Goal: Task Accomplishment & Management: Manage account settings

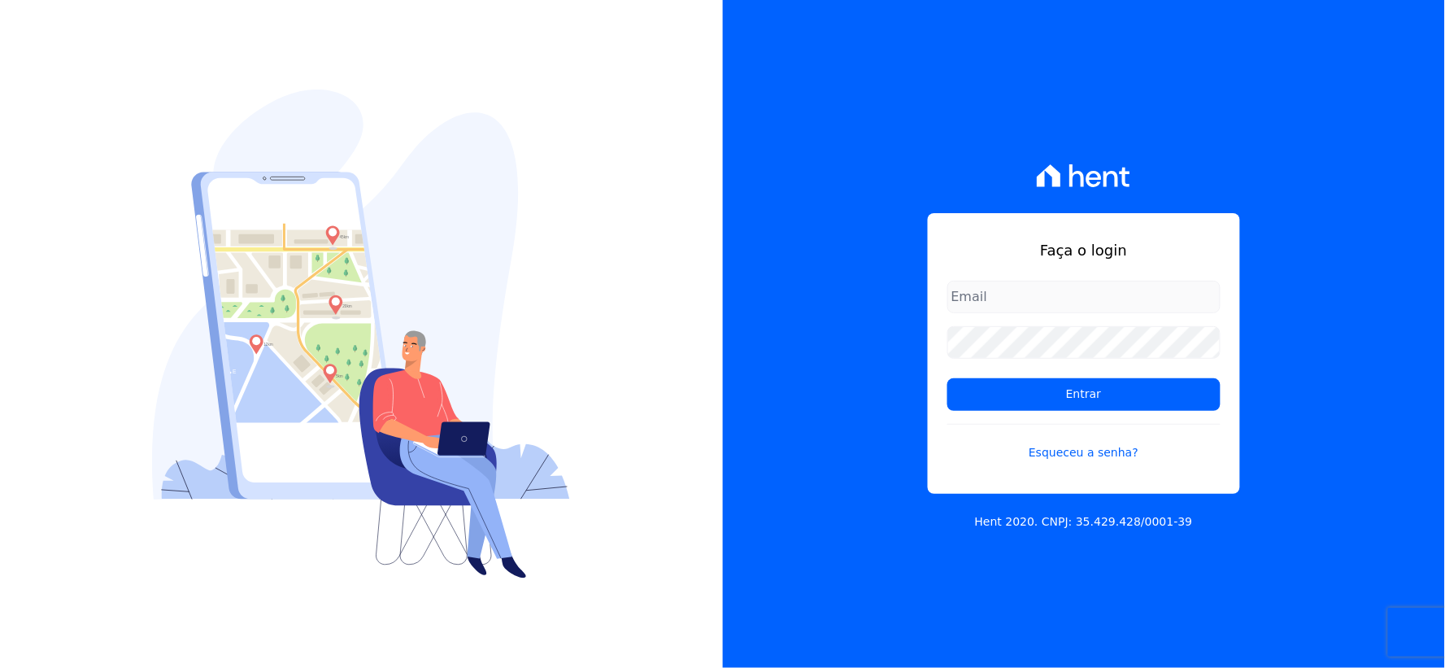
click at [1007, 305] on input "email" at bounding box center [1083, 297] width 273 height 33
type input "[EMAIL_ADDRESS][DOMAIN_NAME]"
click at [849, 334] on div "Faça o login rh@cesariengenharia.com.br Entrar Esqueceu a senha? Hent 2020. CNP…" at bounding box center [1084, 334] width 723 height 668
click at [947, 378] on input "Entrar" at bounding box center [1083, 394] width 273 height 33
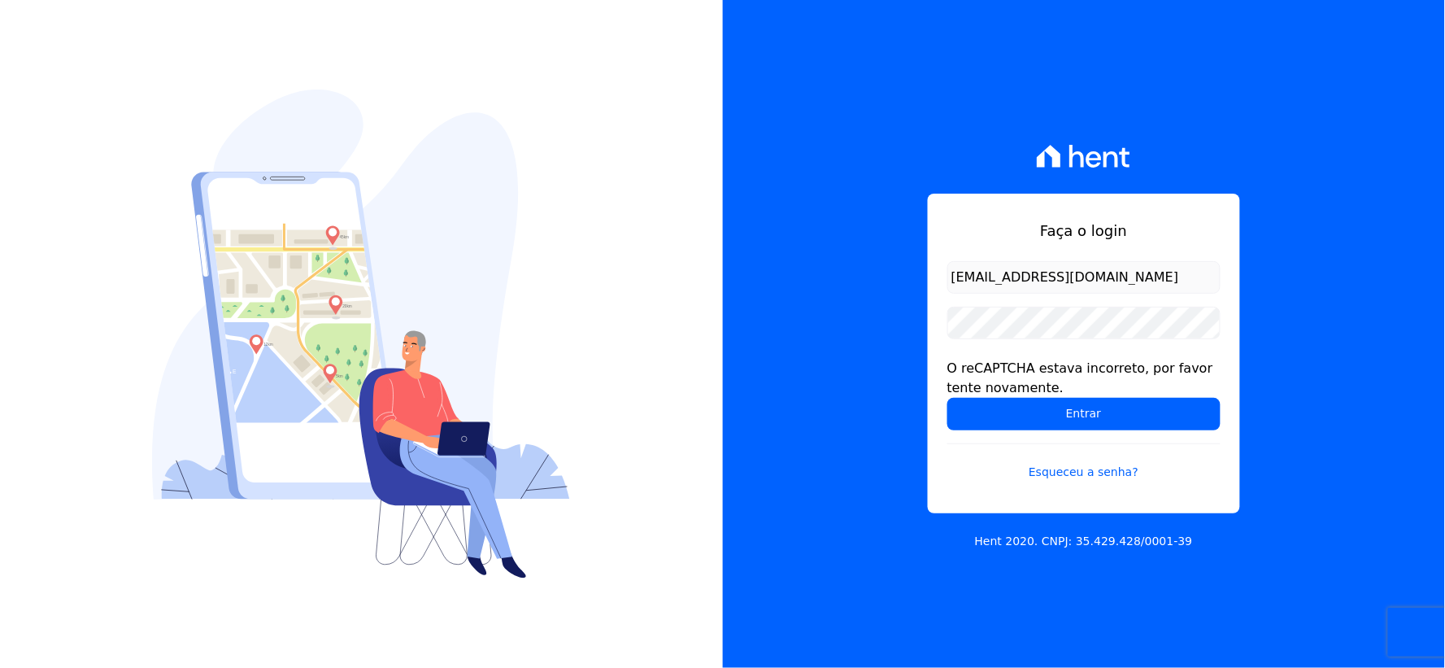
click at [947, 398] on input "Entrar" at bounding box center [1083, 414] width 273 height 33
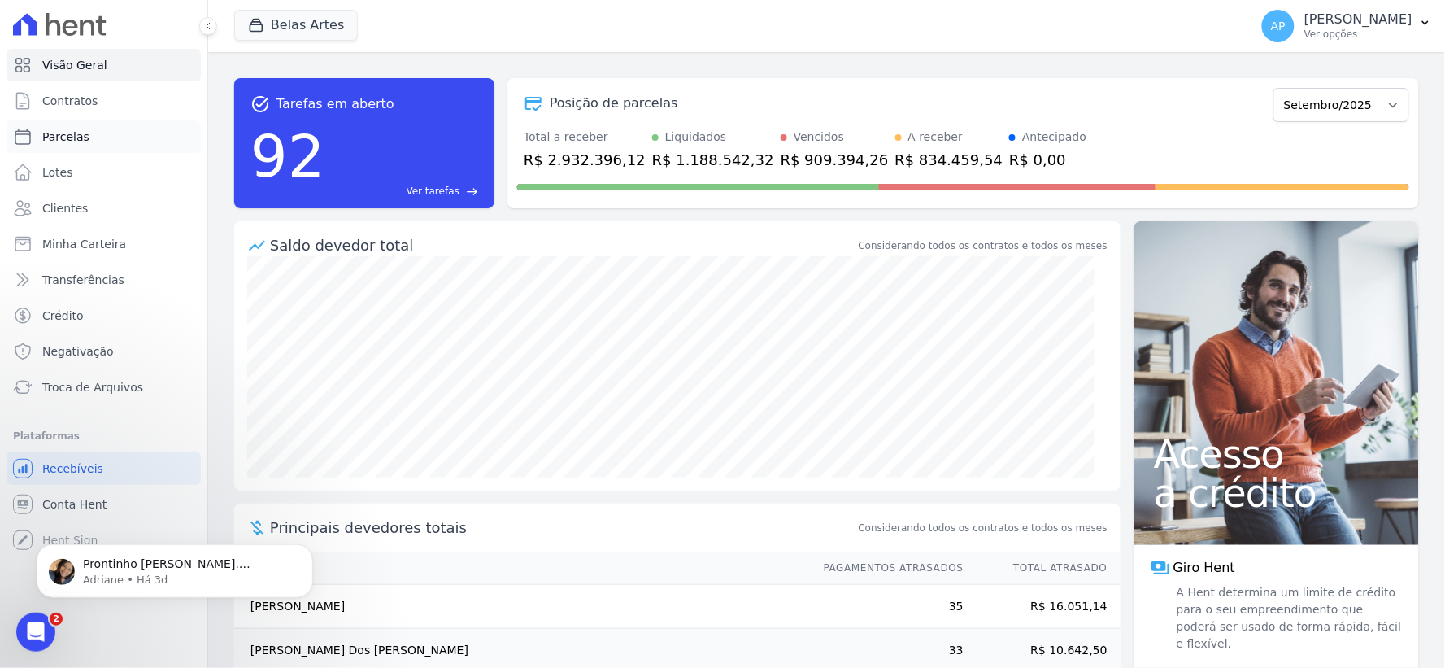
click at [52, 134] on span "Parcelas" at bounding box center [65, 136] width 47 height 16
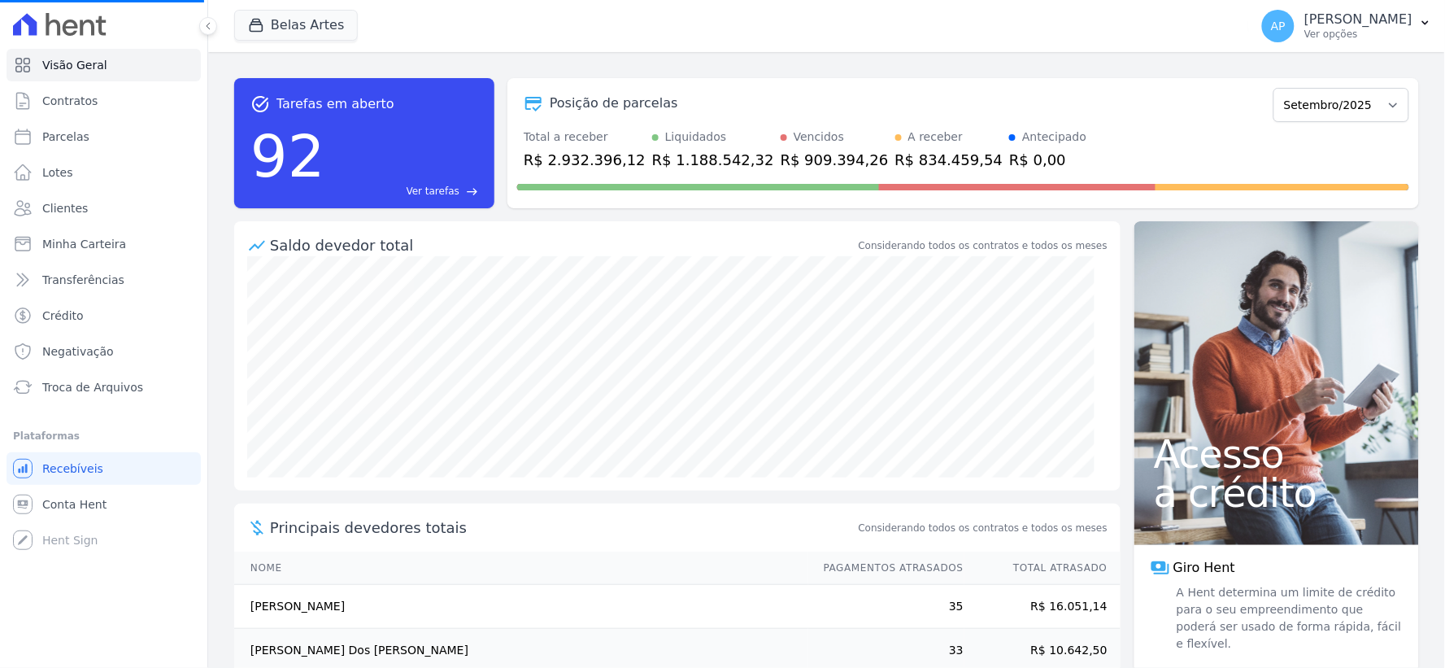
select select
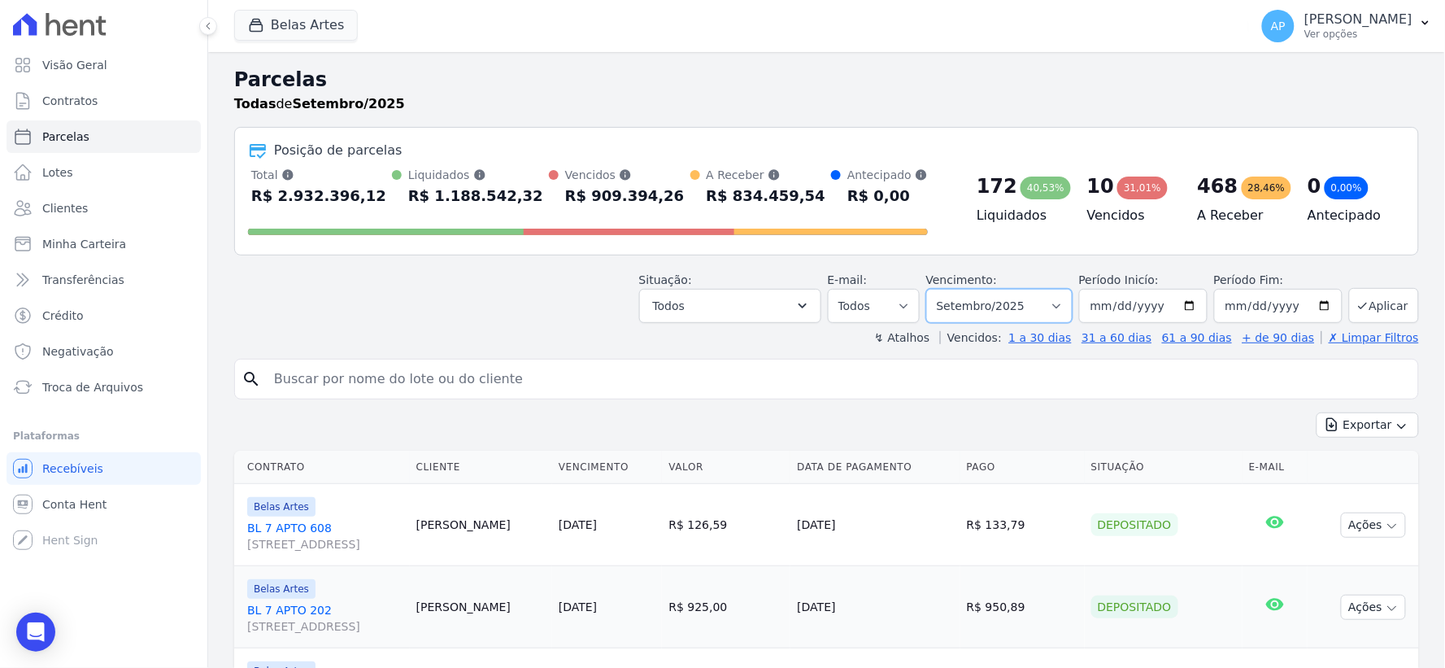
click at [1029, 303] on select "Filtrar por período ──────── Todos os meses Setembro/2022 Outubro/2022 Novembro…" at bounding box center [999, 306] width 146 height 34
select select "08/2025"
click at [937, 289] on select "Filtrar por período ──────── Todos os meses Setembro/2022 Outubro/2022 Novembro…" at bounding box center [999, 306] width 146 height 34
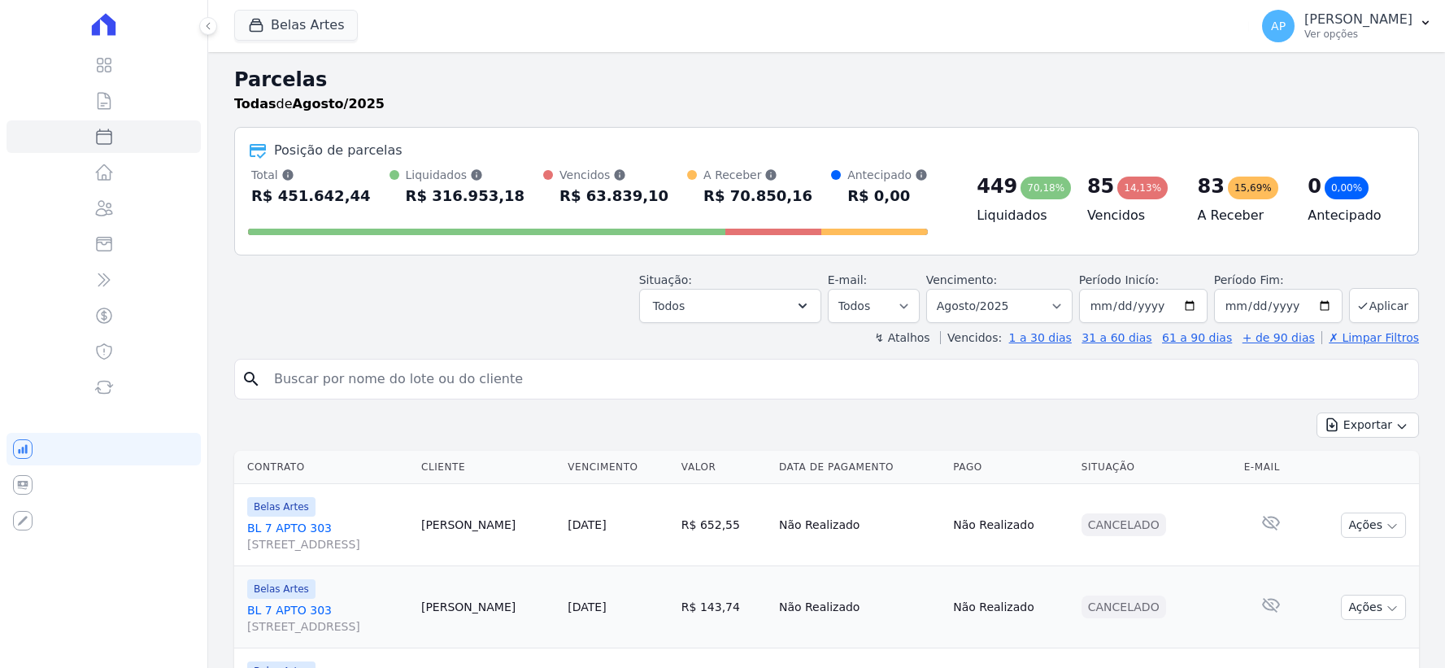
select select
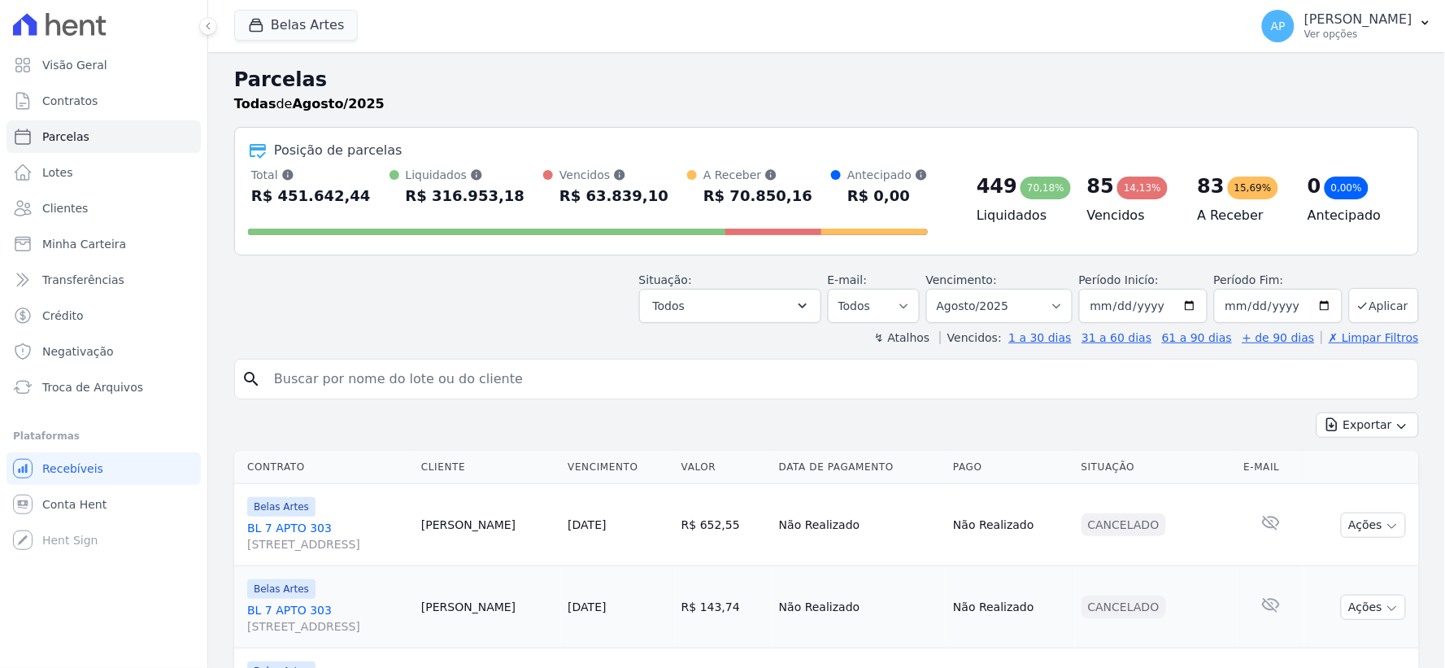
drag, startPoint x: 0, startPoint y: 0, endPoint x: 507, endPoint y: 385, distance: 636.6
click at [507, 385] on input "search" at bounding box center [837, 379] width 1147 height 33
paste input "[PERSON_NAME] [PERSON_NAME]"
type input "[PERSON_NAME] [PERSON_NAME]"
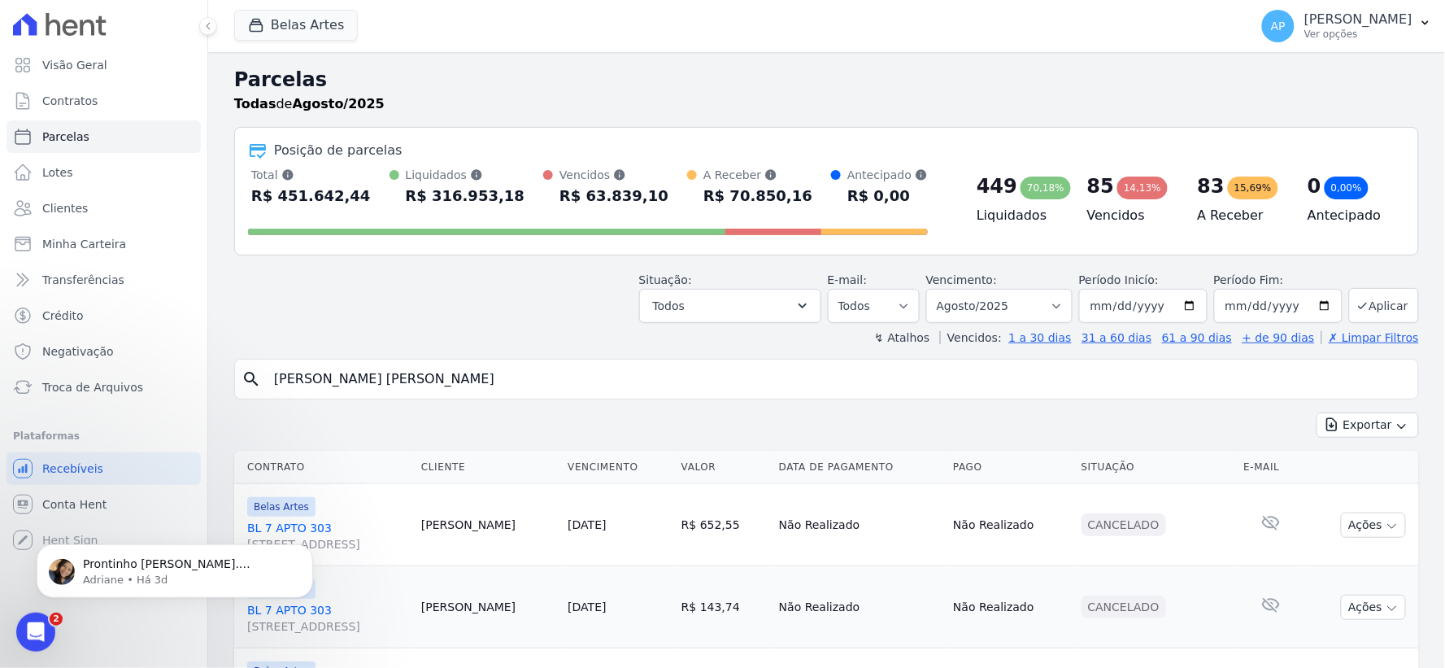
select select
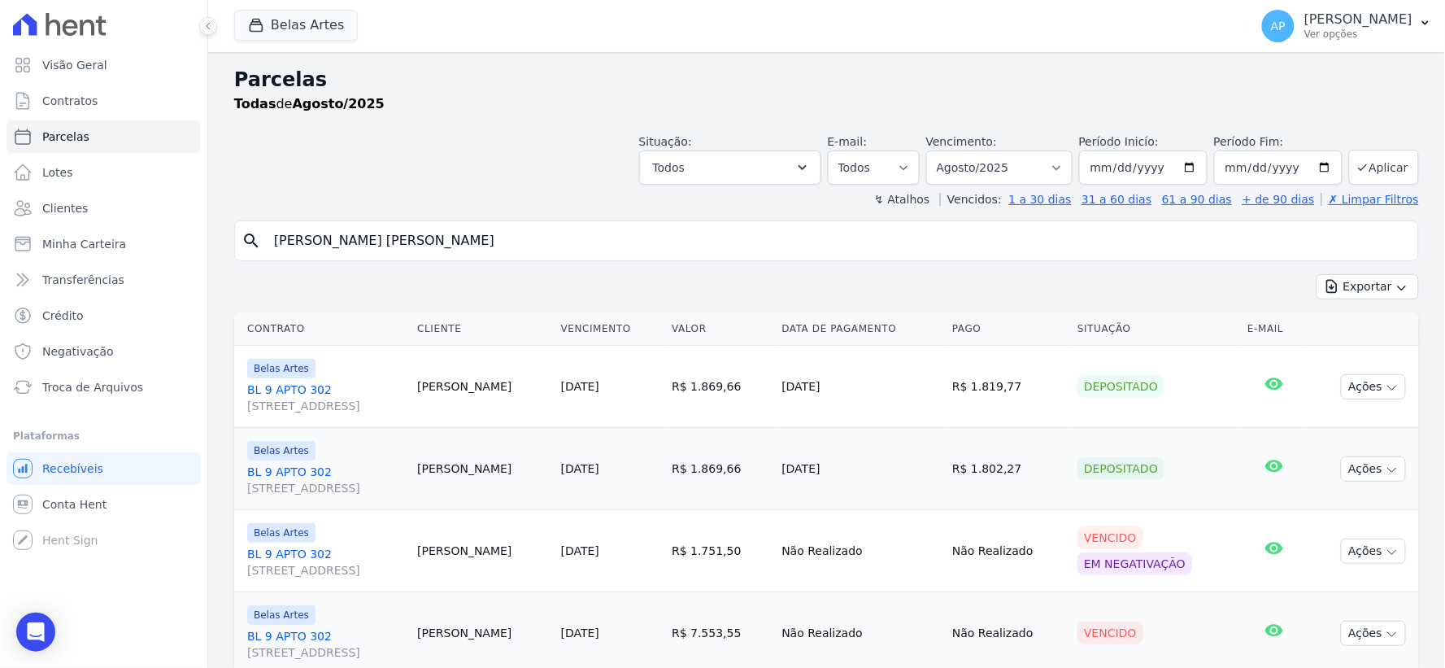
scroll to position [57, 0]
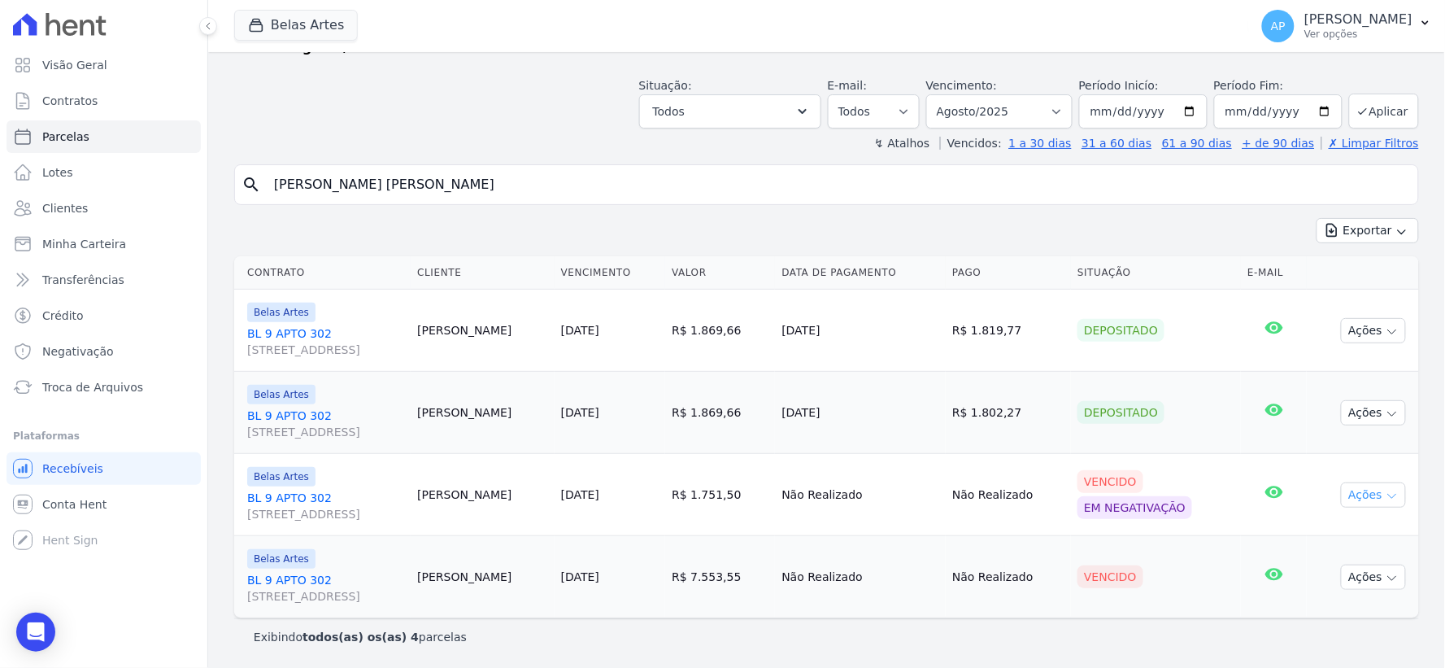
click at [1371, 489] on button "Ações" at bounding box center [1373, 494] width 65 height 25
click at [1307, 538] on link "Ver boleto" at bounding box center [1367, 531] width 156 height 30
click at [1160, 587] on div "Vencido" at bounding box center [1155, 575] width 157 height 23
click at [1345, 580] on button "Ações" at bounding box center [1373, 576] width 65 height 25
click at [1325, 613] on link "Ver boleto" at bounding box center [1367, 613] width 156 height 30
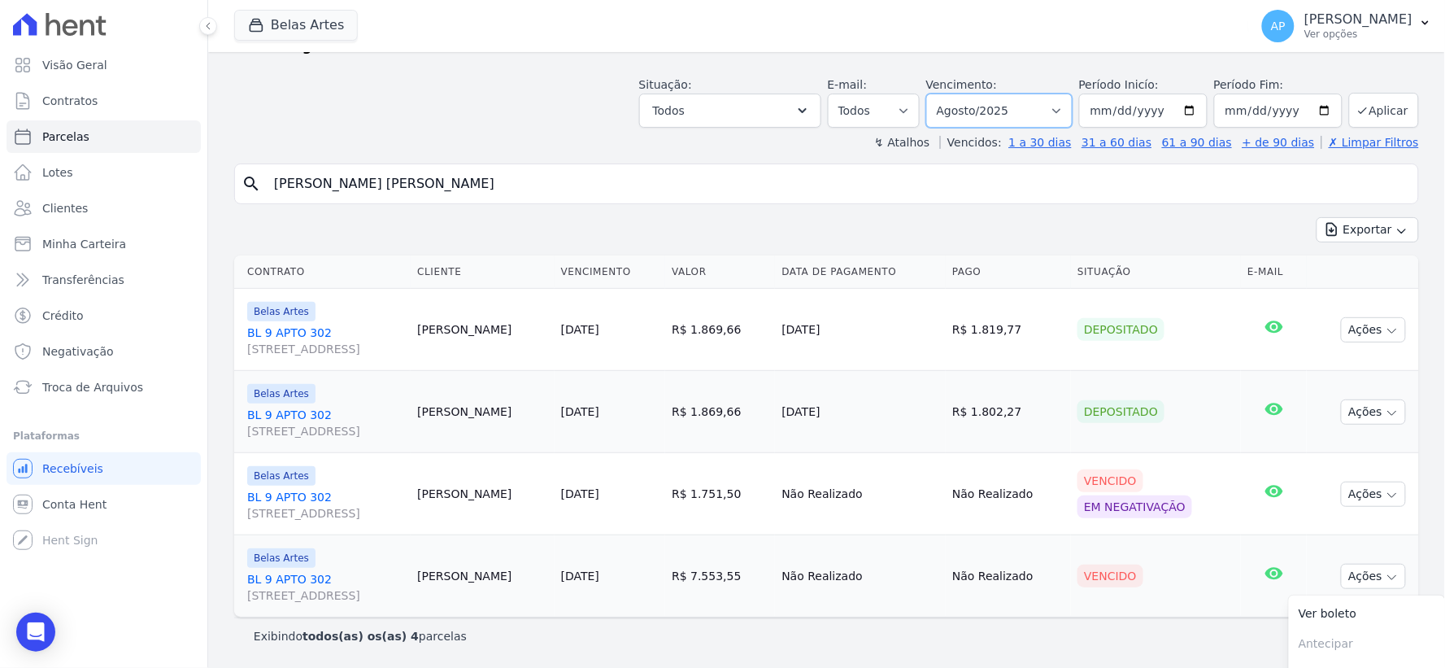
click at [1001, 114] on select "Filtrar por período ──────── Todos os meses Setembro/2022 Outubro/2022 Novembro…" at bounding box center [999, 111] width 146 height 34
click at [1007, 114] on select "Filtrar por período ──────── Todos os meses Setembro/2022 Outubro/2022 Novembro…" at bounding box center [999, 111] width 146 height 34
select select "09/2025"
click at [937, 94] on select "Filtrar por período ──────── Todos os meses Setembro/2022 Outubro/2022 Novembro…" at bounding box center [999, 111] width 146 height 34
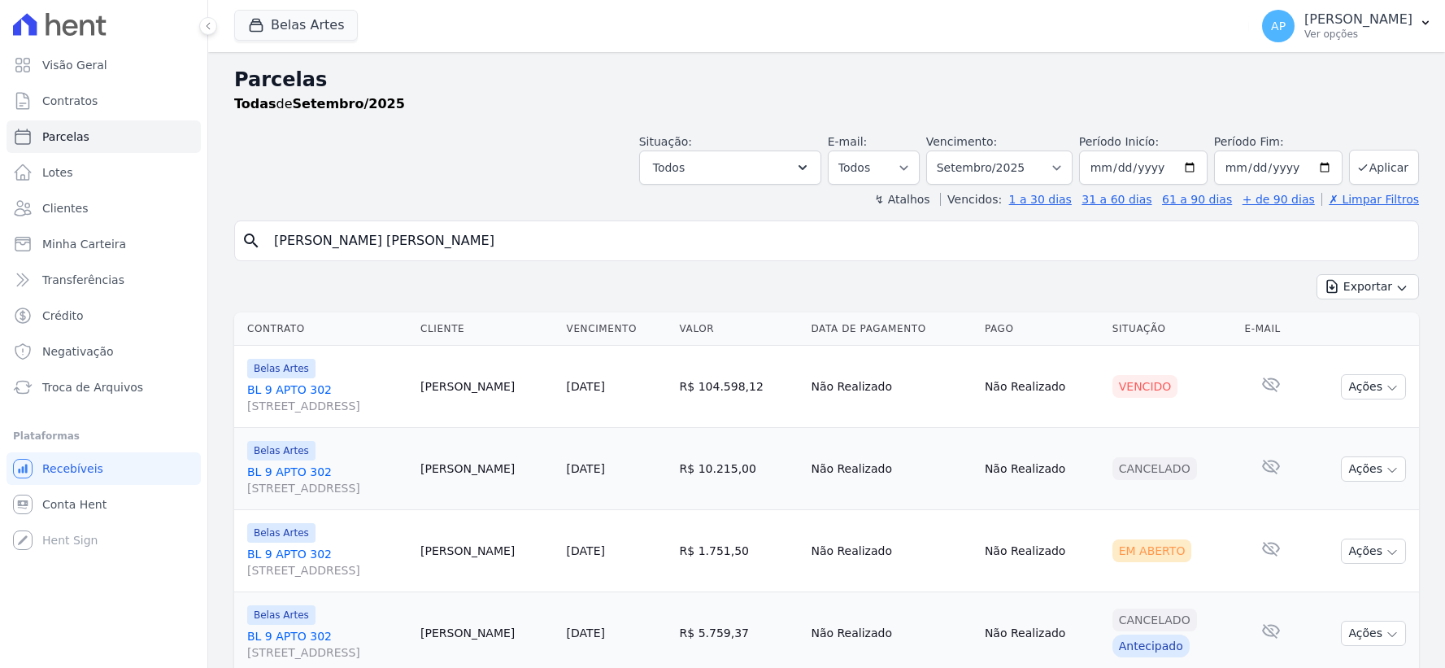
select select
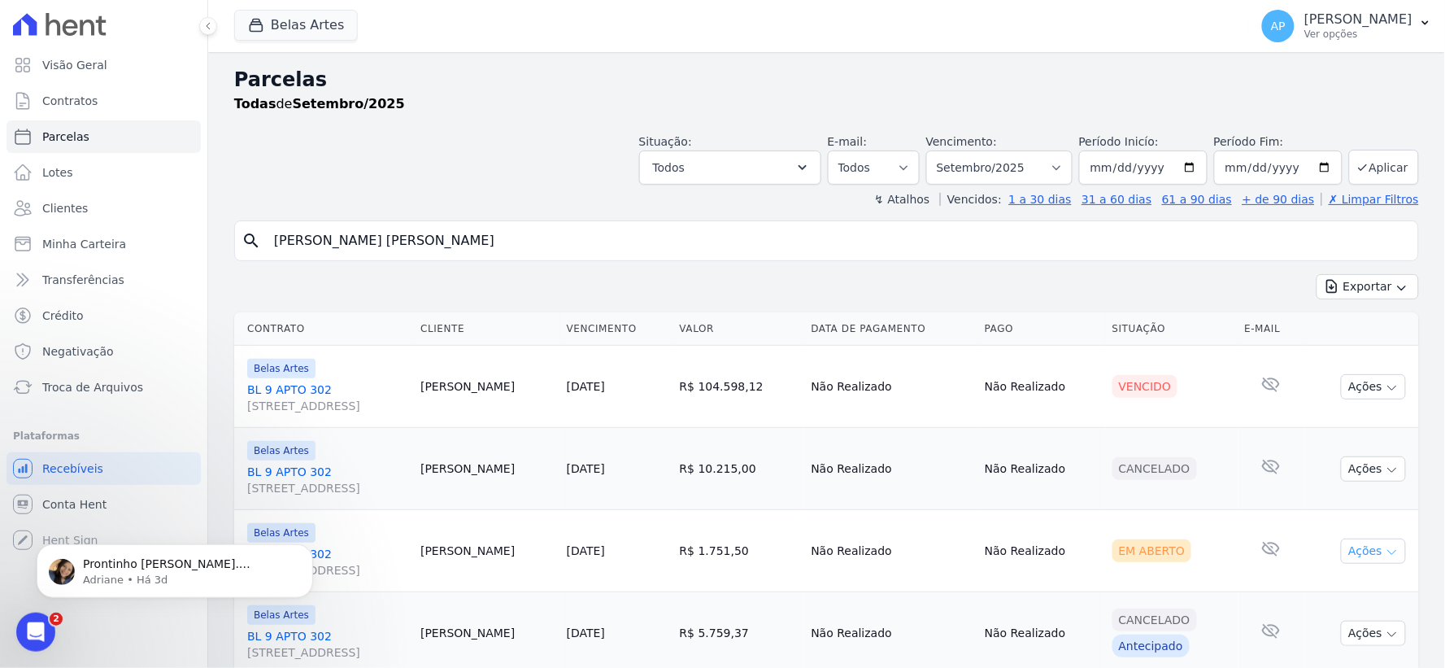
click at [1361, 546] on button "Ações" at bounding box center [1373, 550] width 65 height 25
click at [1315, 592] on link "Ver boleto" at bounding box center [1367, 588] width 156 height 30
